Goal: Task Accomplishment & Management: Manage account settings

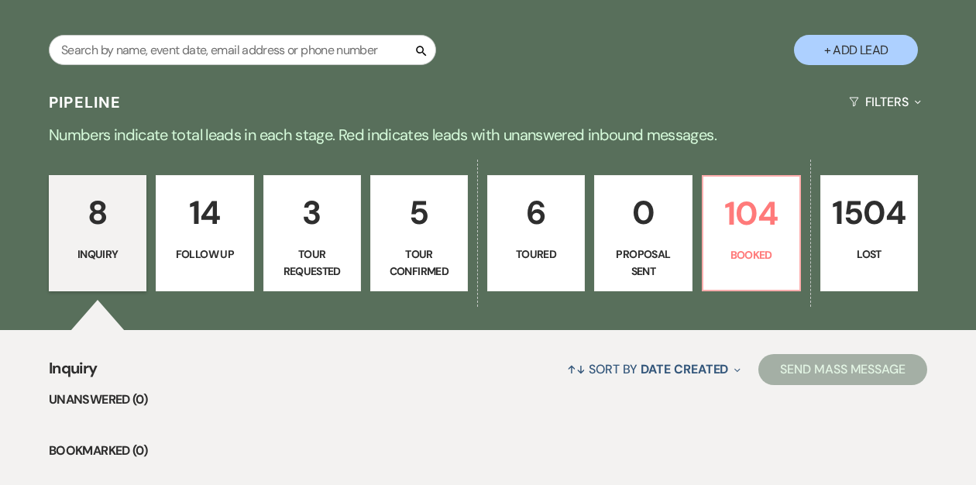
scroll to position [266, 0]
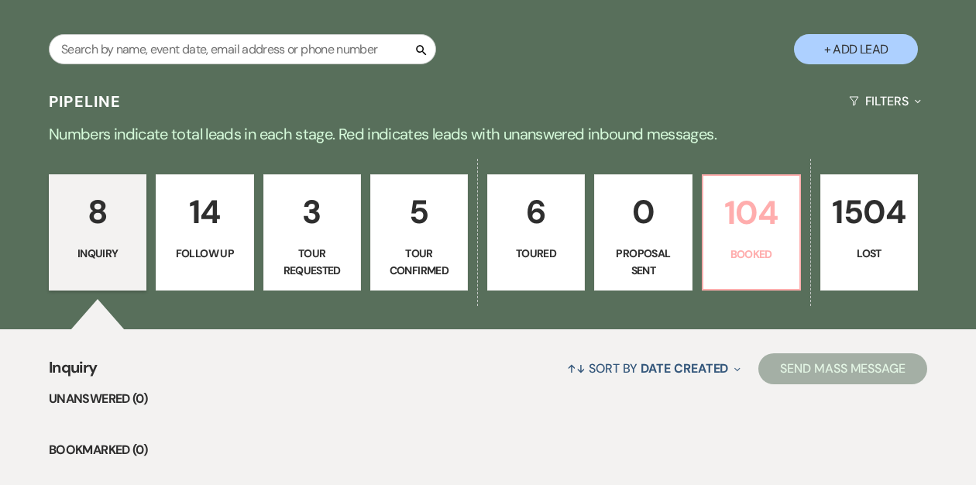
click at [747, 253] on p "Booked" at bounding box center [751, 254] width 77 height 17
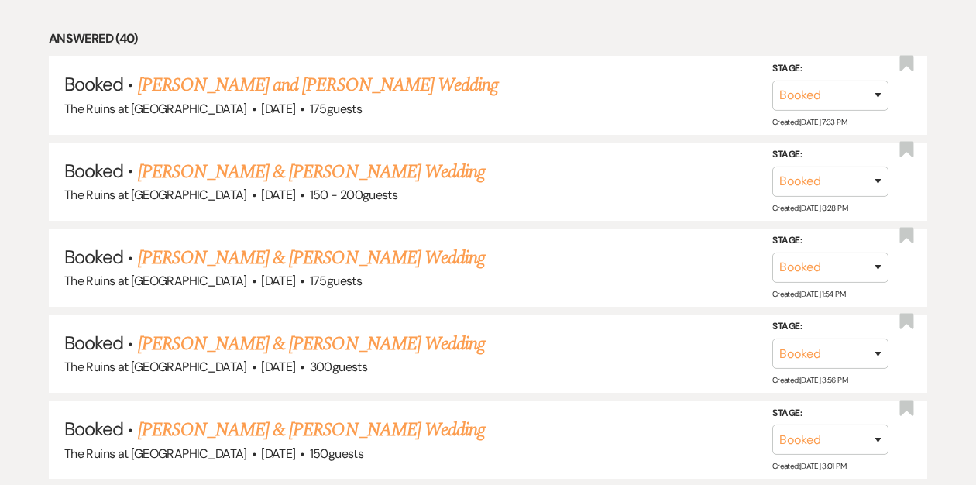
scroll to position [836, 0]
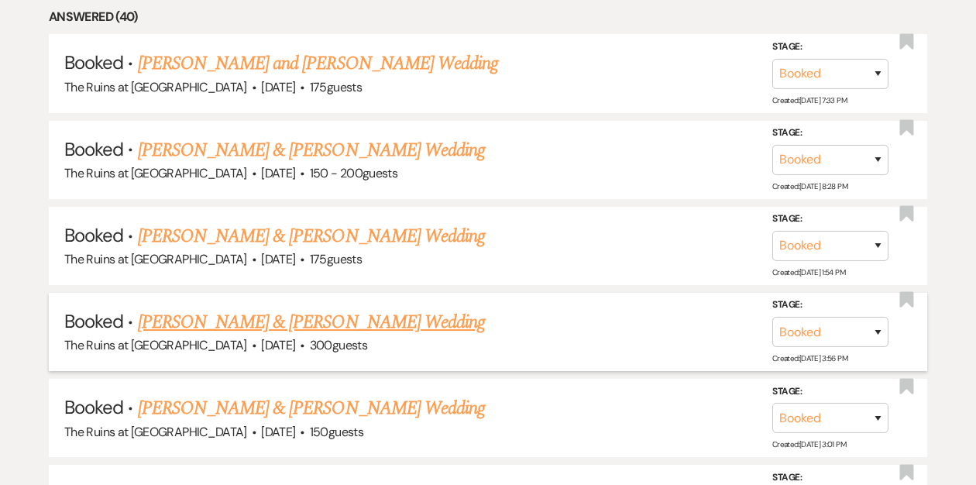
click at [312, 319] on link "[PERSON_NAME] & [PERSON_NAME] Wedding" at bounding box center [311, 322] width 347 height 28
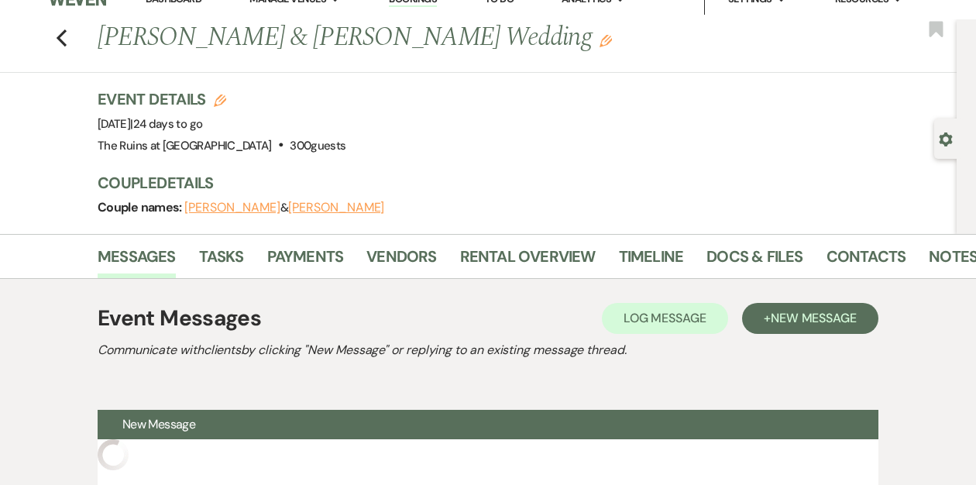
scroll to position [24, 0]
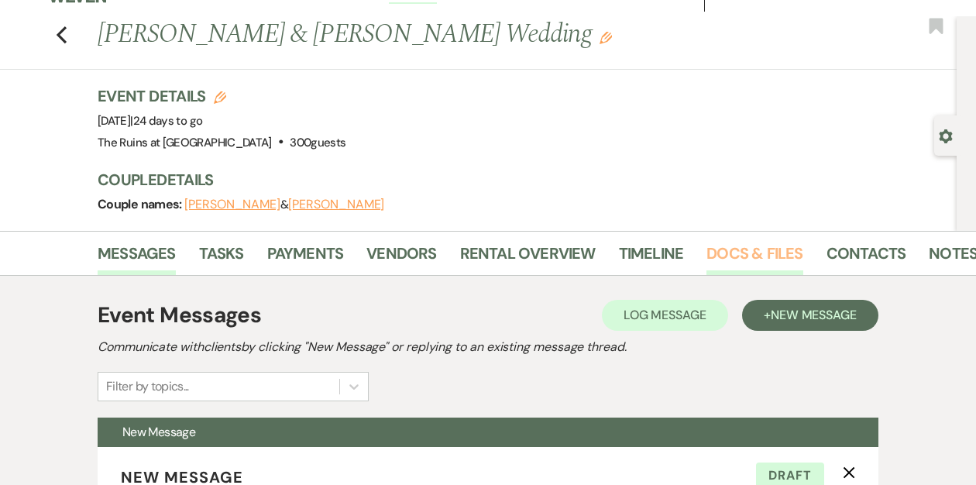
click at [762, 254] on link "Docs & Files" at bounding box center [754, 258] width 96 height 34
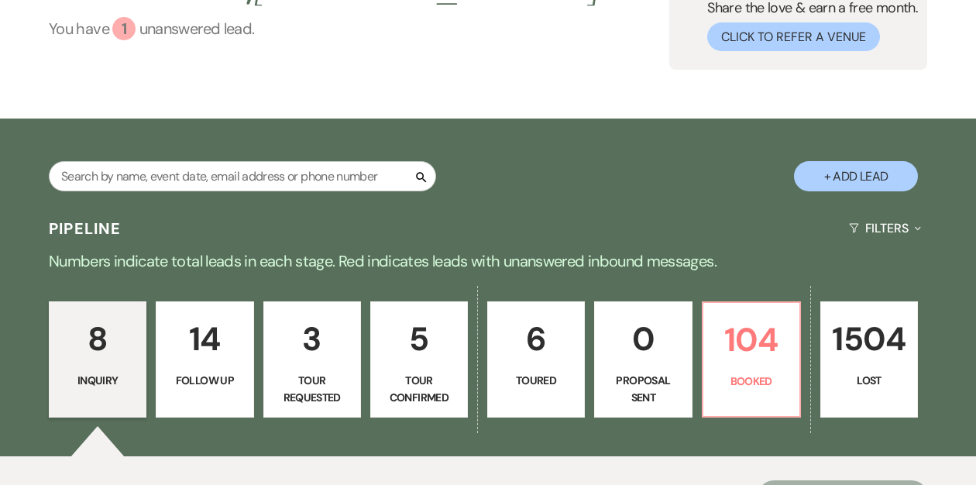
scroll to position [191, 0]
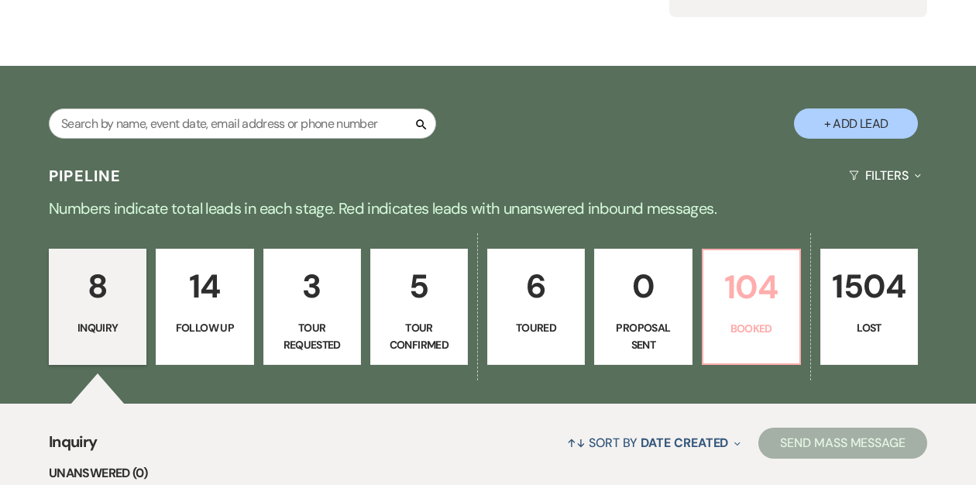
click at [754, 301] on p "104" at bounding box center [751, 287] width 77 height 52
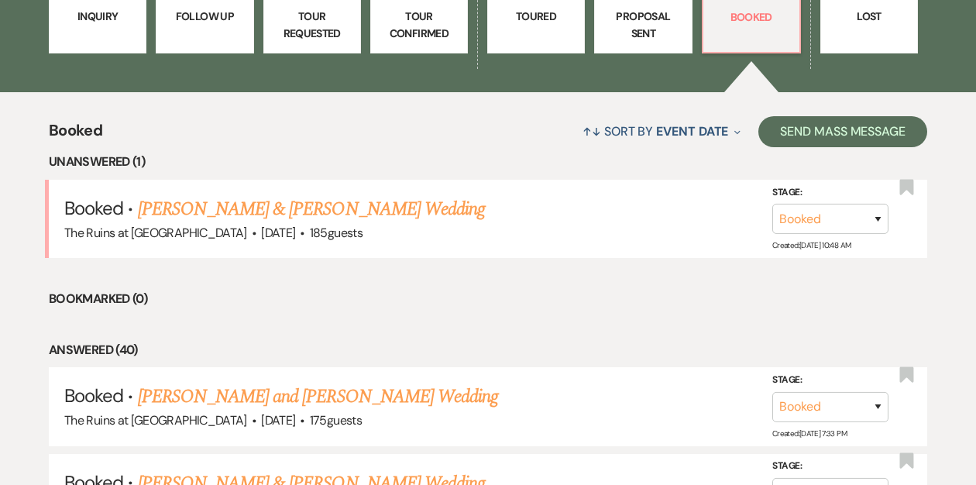
scroll to position [508, 0]
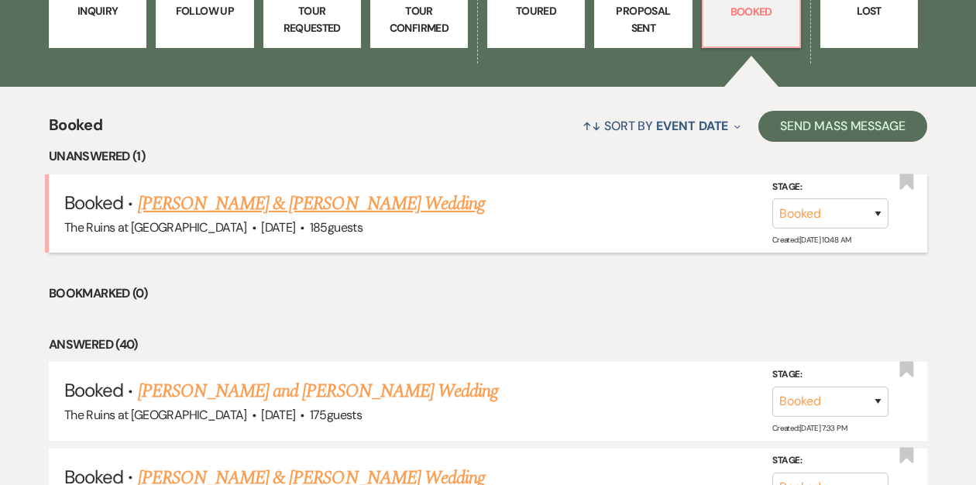
click at [275, 206] on link "[PERSON_NAME] & [PERSON_NAME] Wedding" at bounding box center [311, 204] width 347 height 28
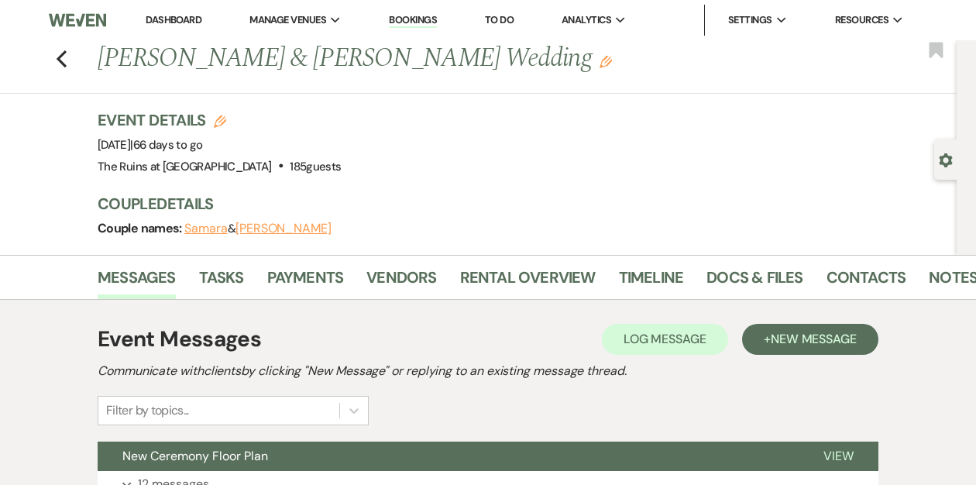
click at [168, 19] on link "Dashboard" at bounding box center [174, 19] width 56 height 13
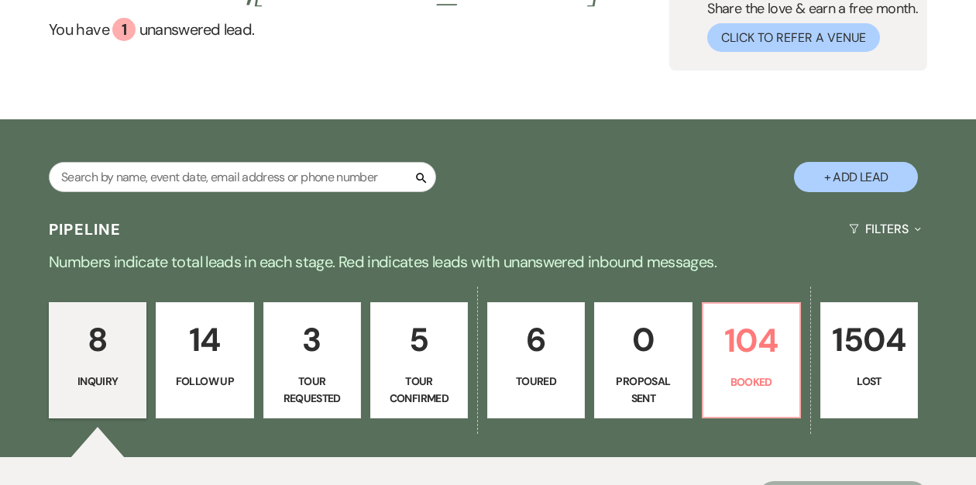
scroll to position [179, 0]
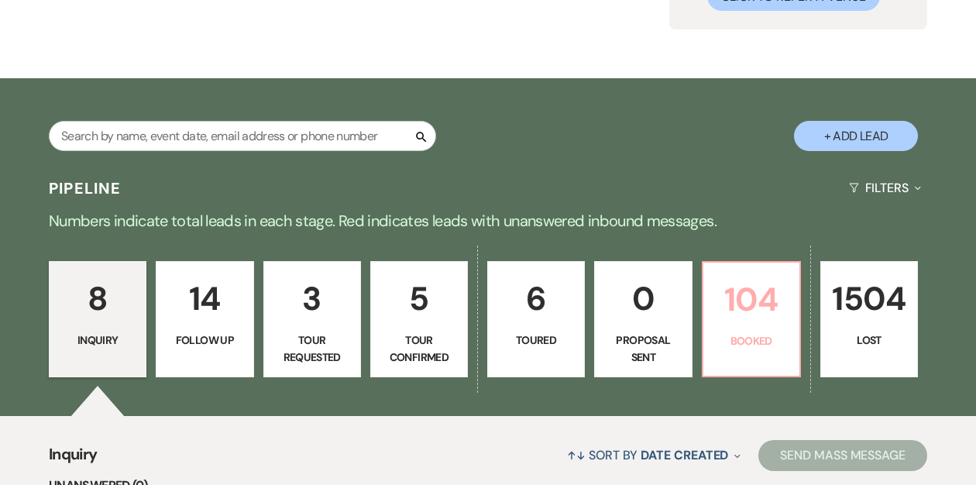
click at [751, 296] on p "104" at bounding box center [751, 299] width 77 height 52
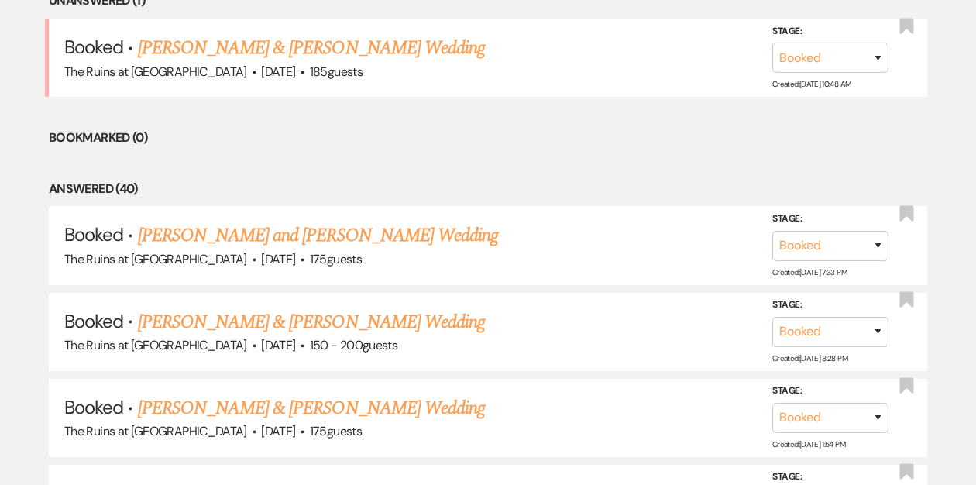
scroll to position [691, 0]
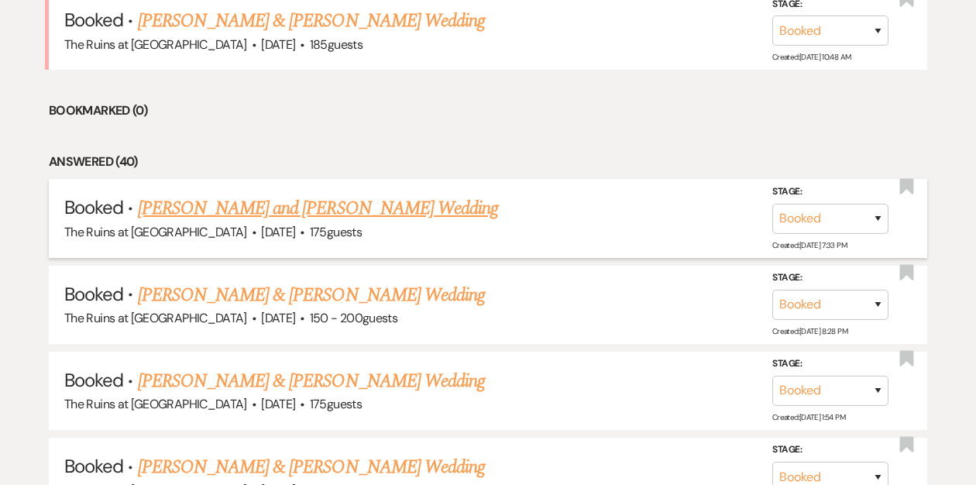
click at [371, 208] on link "[PERSON_NAME] and [PERSON_NAME] Wedding" at bounding box center [318, 208] width 361 height 28
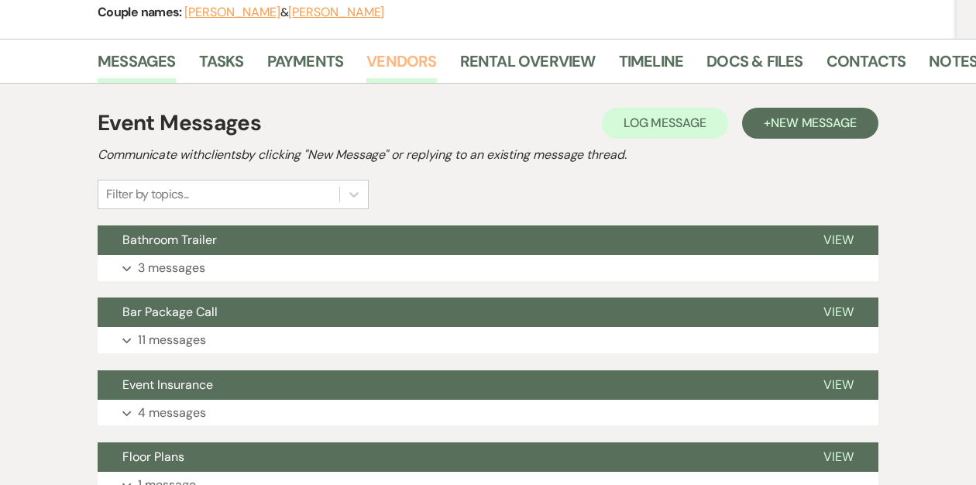
scroll to position [217, 0]
